Goal: Information Seeking & Learning: Check status

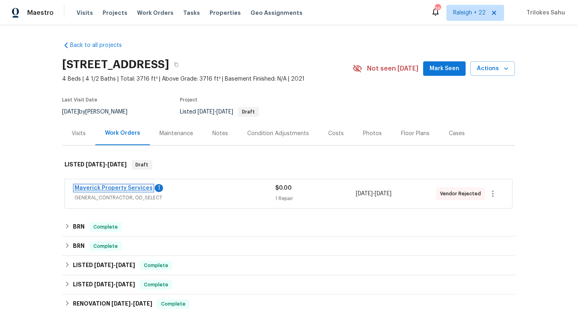
click at [103, 190] on link "Maverick Property Services" at bounding box center [114, 188] width 78 height 6
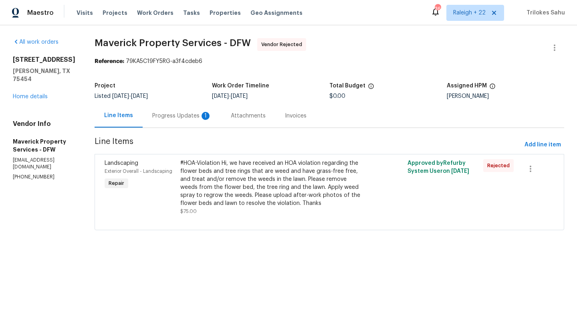
click at [195, 113] on div "Progress Updates 1" at bounding box center [181, 116] width 59 height 8
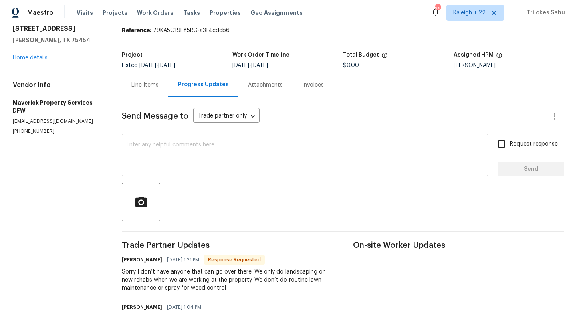
scroll to position [65, 0]
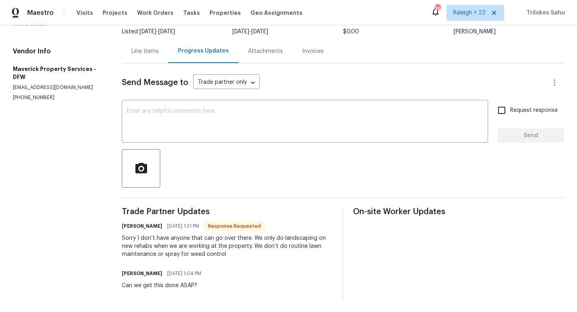
click at [155, 50] on div "Line Items" at bounding box center [144, 51] width 27 height 8
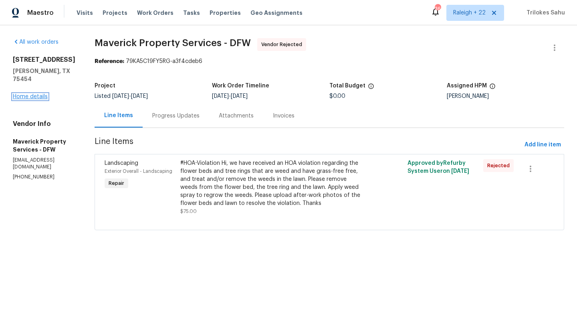
click at [43, 94] on link "Home details" at bounding box center [30, 97] width 35 height 6
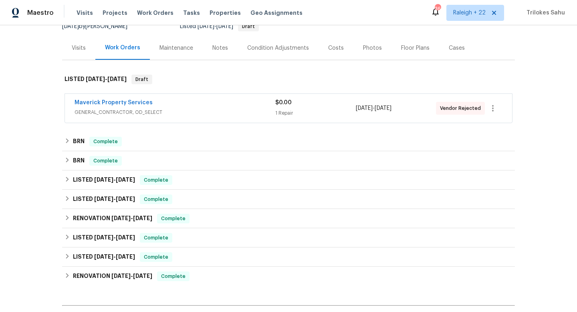
scroll to position [101, 0]
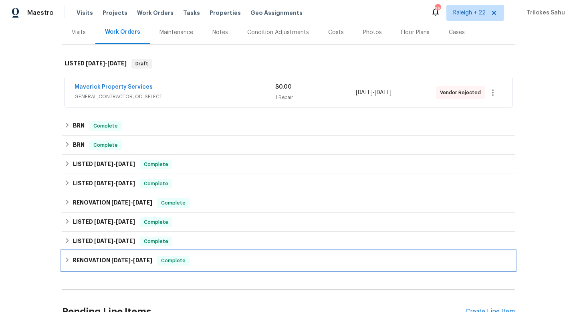
click at [66, 261] on icon at bounding box center [68, 260] width 6 height 6
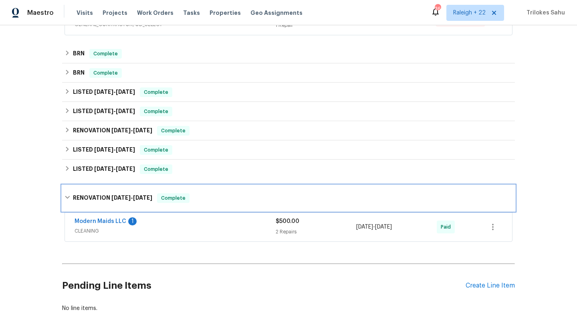
scroll to position [190, 0]
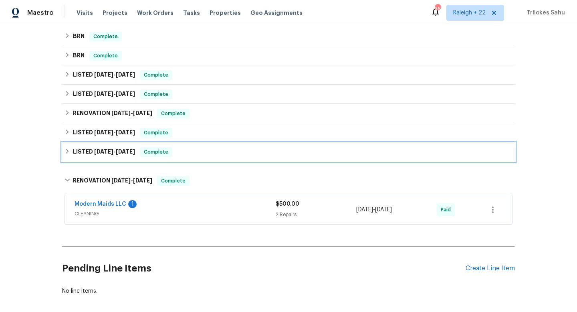
click at [67, 147] on div "LISTED 4/9/25 - 4/11/25 Complete" at bounding box center [289, 152] width 448 height 10
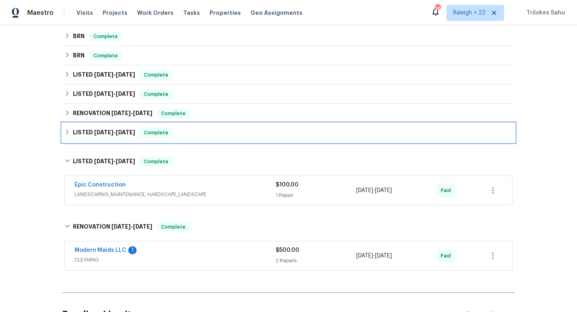
click at [65, 132] on icon at bounding box center [68, 132] width 6 height 6
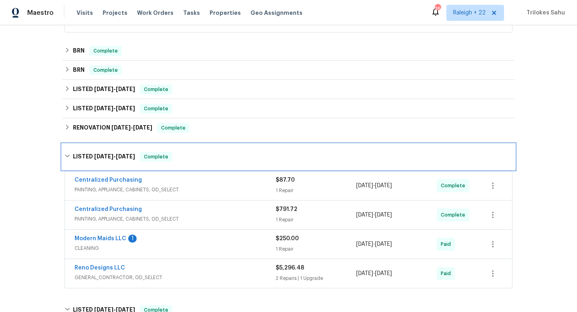
scroll to position [141, 0]
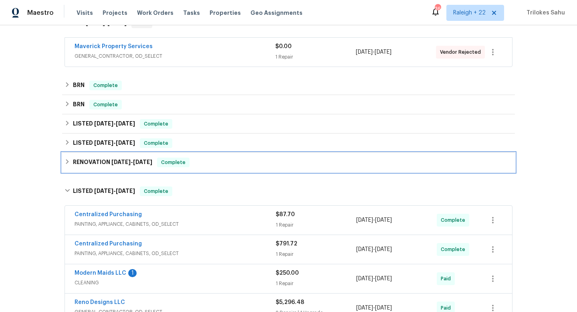
click at [69, 157] on div "RENOVATION 5/27/25 - 7/19/25 Complete" at bounding box center [288, 162] width 453 height 19
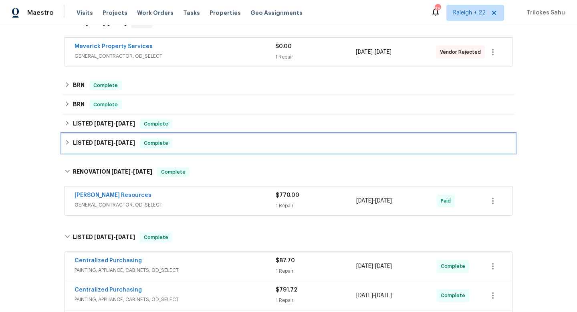
click at [69, 148] on div "LISTED 7/1/25 - 7/2/25 Complete" at bounding box center [288, 142] width 453 height 19
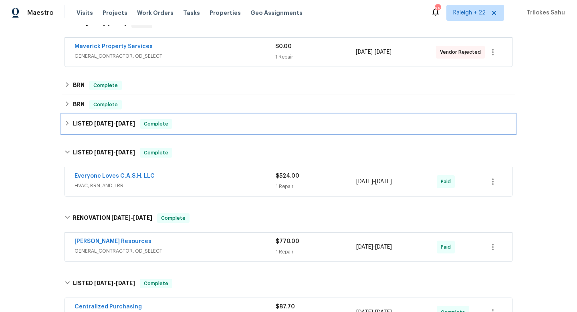
click at [68, 127] on div "LISTED 7/12/25 - 7/28/25 Complete" at bounding box center [289, 124] width 448 height 10
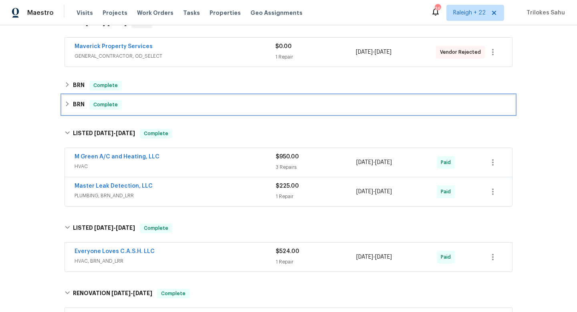
click at [68, 113] on div "BRN Complete" at bounding box center [288, 104] width 453 height 19
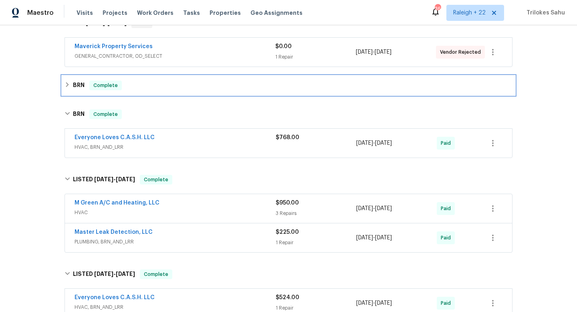
click at [67, 91] on div "BRN Complete" at bounding box center [288, 85] width 453 height 19
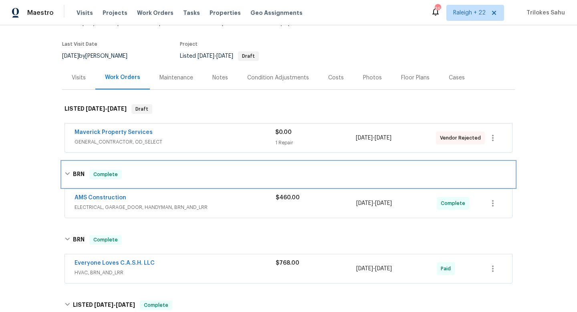
scroll to position [0, 0]
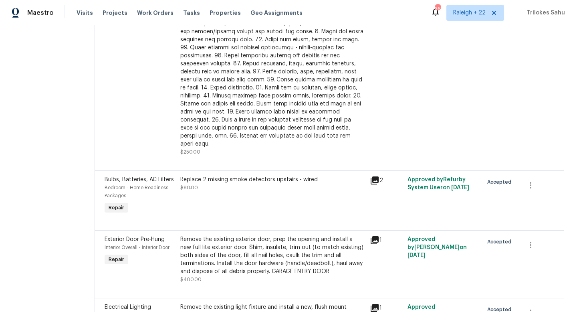
scroll to position [1079, 0]
